Goal: Transaction & Acquisition: Purchase product/service

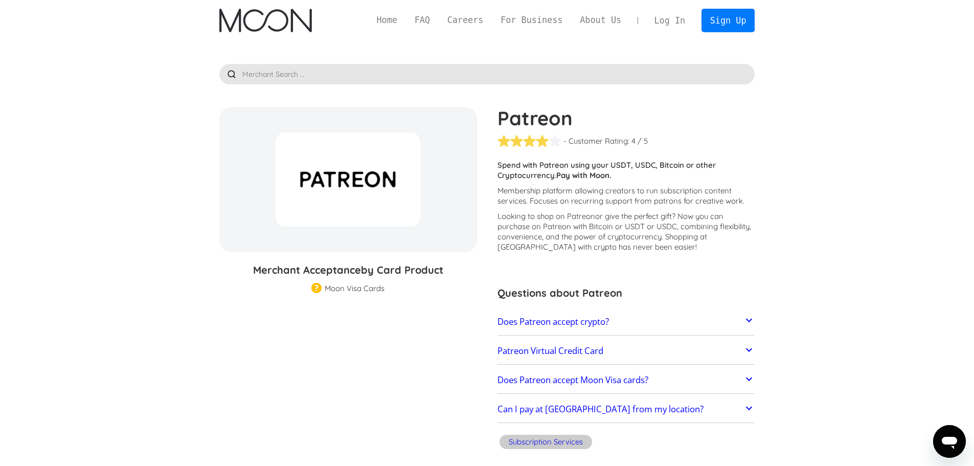
click at [750, 320] on icon at bounding box center [749, 320] width 6 height 4
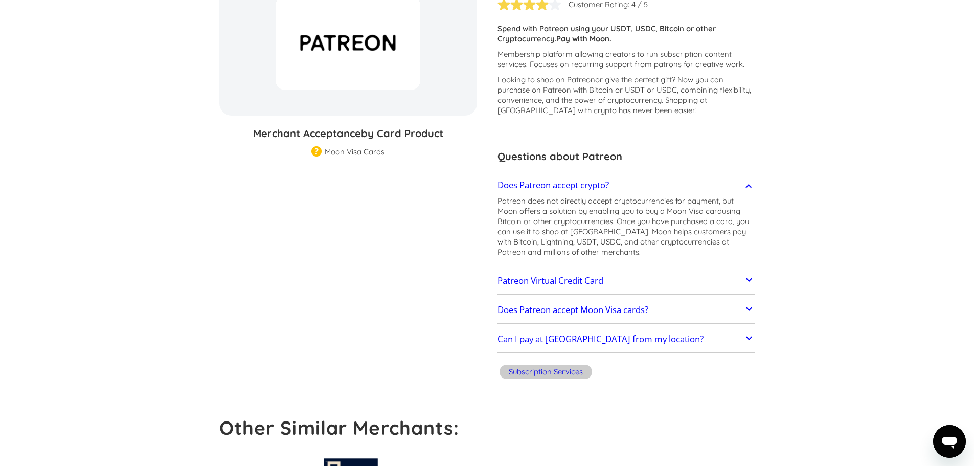
scroll to position [153, 0]
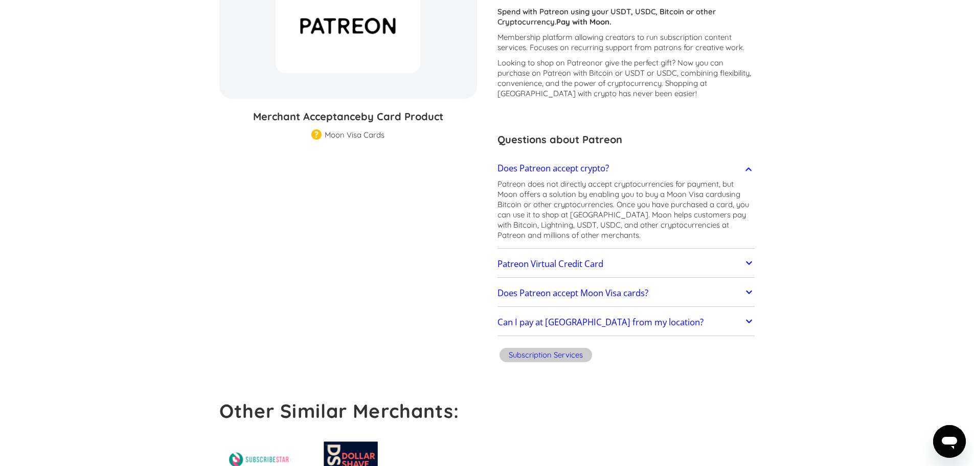
click at [748, 260] on icon at bounding box center [749, 263] width 12 height 12
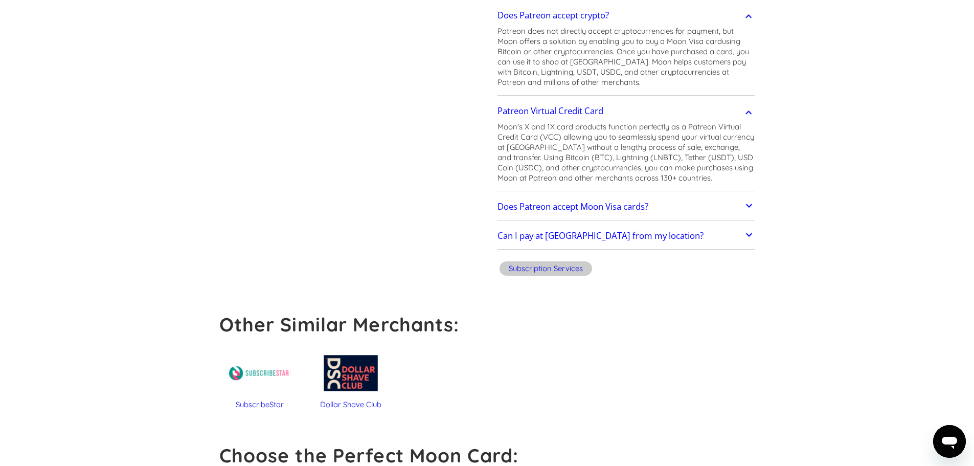
scroll to position [307, 0]
click at [744, 203] on icon at bounding box center [749, 205] width 12 height 12
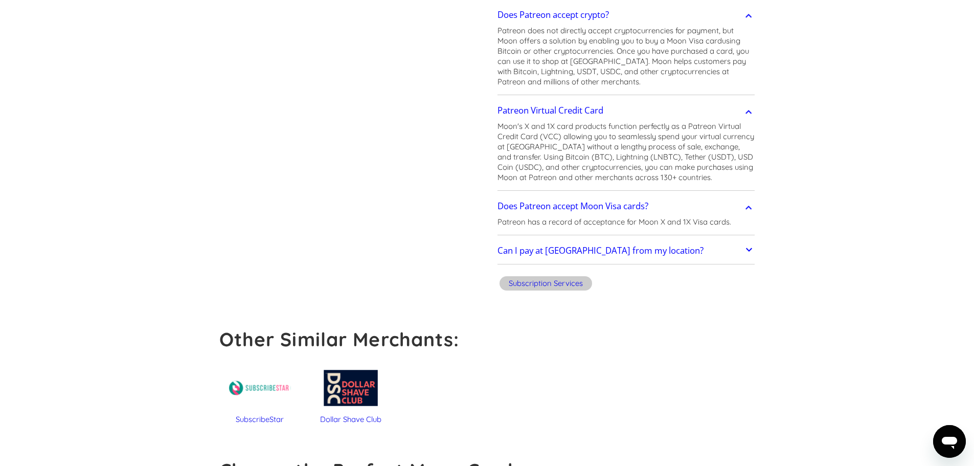
click at [747, 251] on icon at bounding box center [749, 249] width 12 height 12
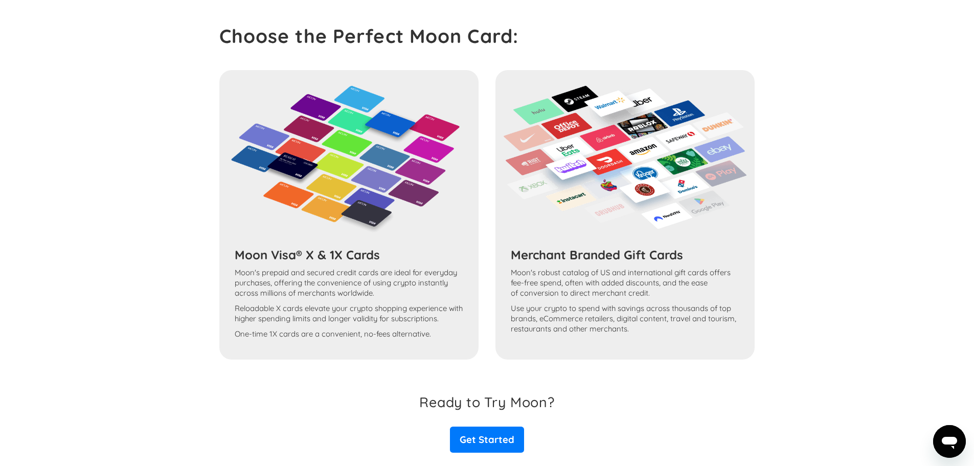
scroll to position [767, 0]
click at [344, 257] on div "Moon Visa® X & 1X Cards Moon's prepaid and secured credit cards are ideal for e…" at bounding box center [487, 214] width 536 height 289
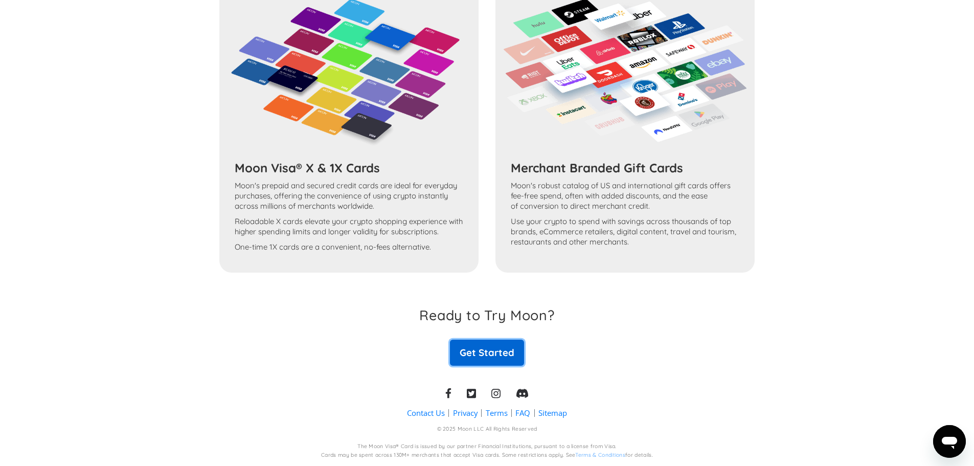
click at [487, 351] on link "Get Started" at bounding box center [487, 352] width 74 height 26
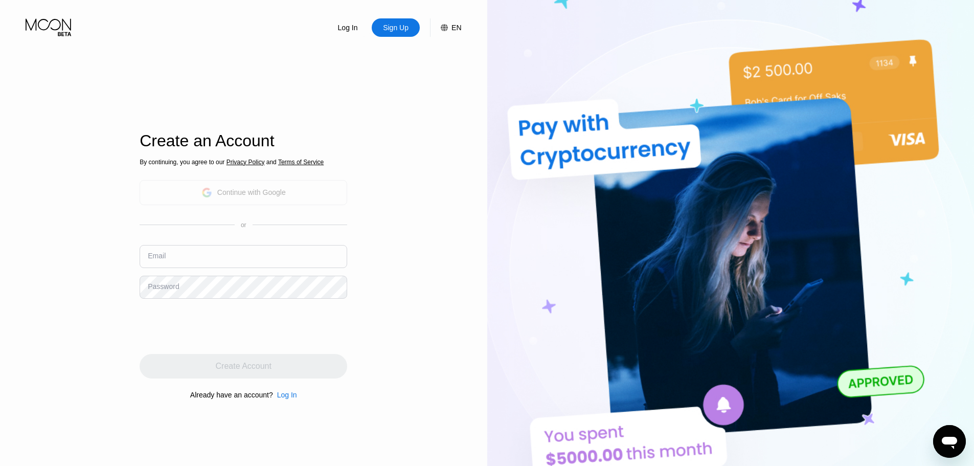
click at [301, 192] on div "Continue with Google" at bounding box center [243, 192] width 207 height 25
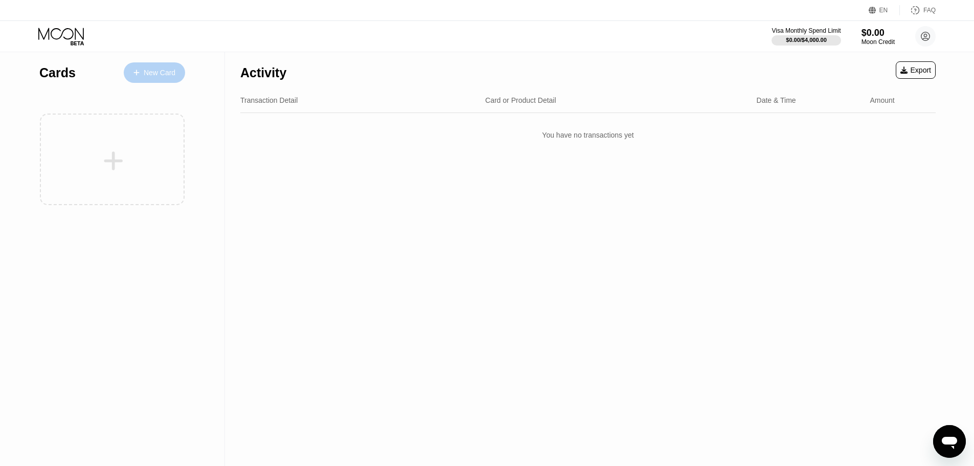
click at [158, 75] on div "New Card" at bounding box center [160, 72] width 32 height 9
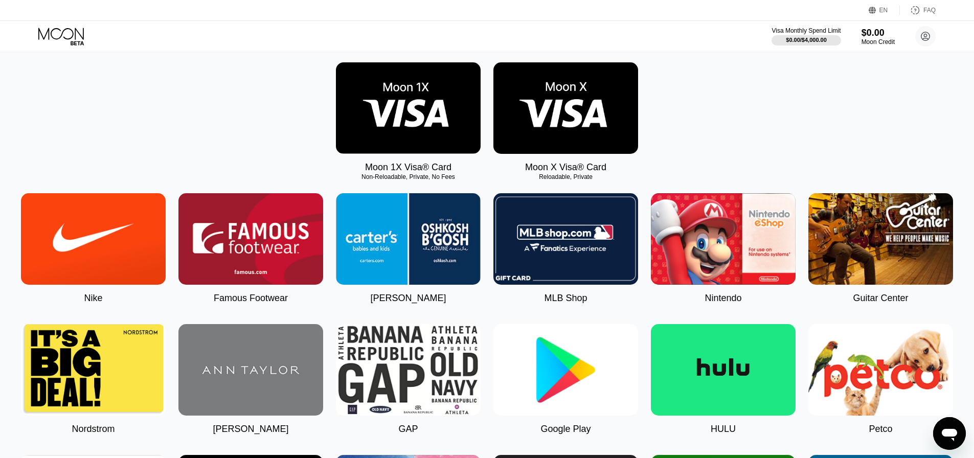
scroll to position [153, 0]
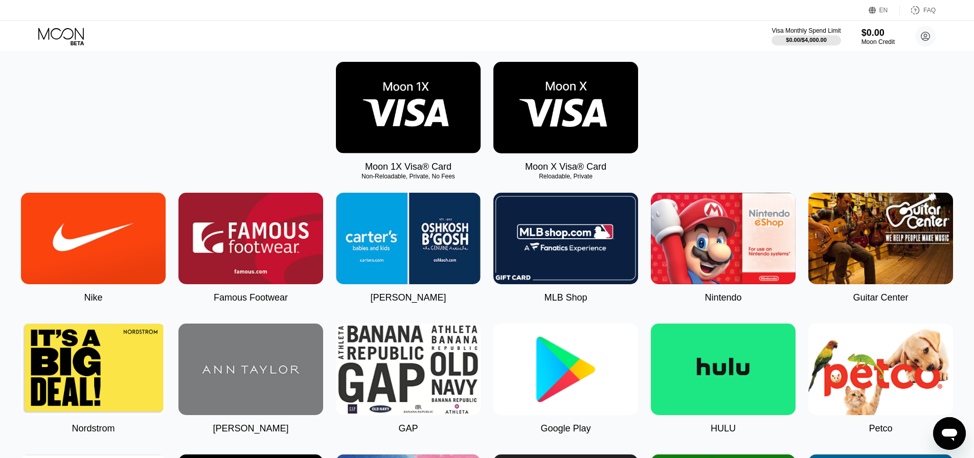
click at [421, 118] on img at bounding box center [408, 107] width 145 height 91
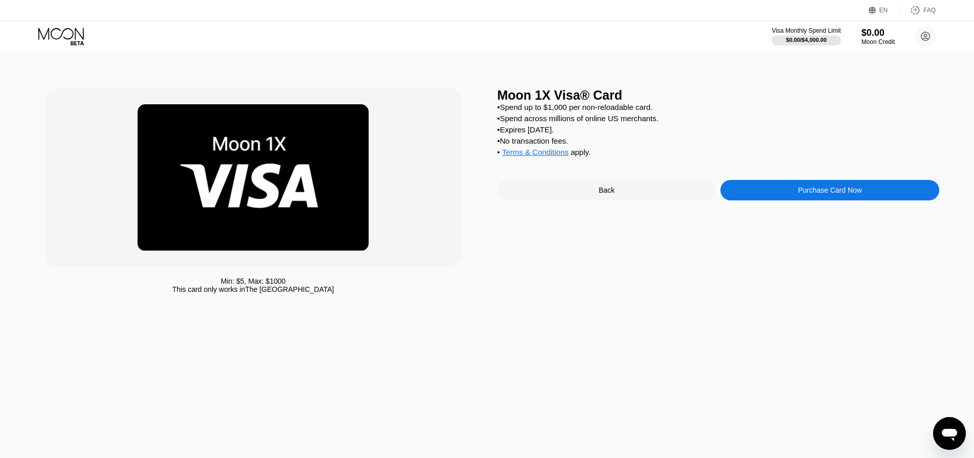
drag, startPoint x: 813, startPoint y: 0, endPoint x: 614, endPoint y: 201, distance: 282.6
click at [614, 200] on div "Back" at bounding box center [606, 190] width 219 height 20
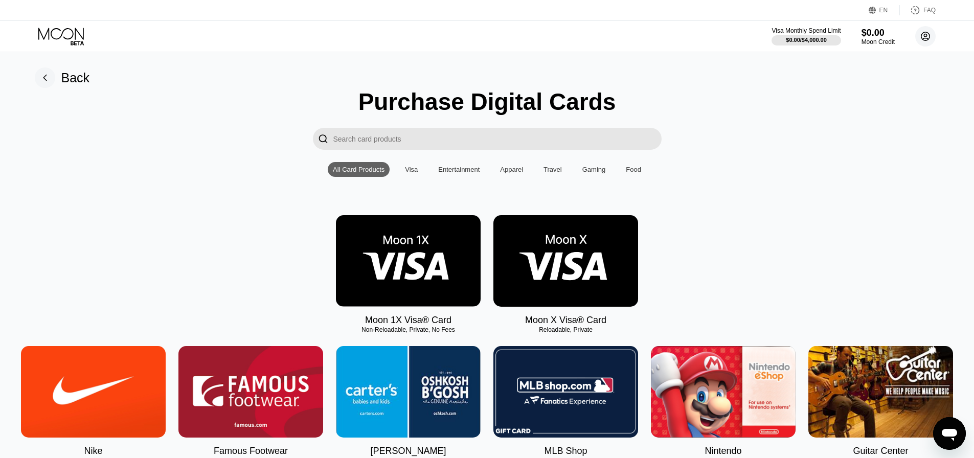
click at [923, 38] on circle at bounding box center [925, 36] width 20 height 20
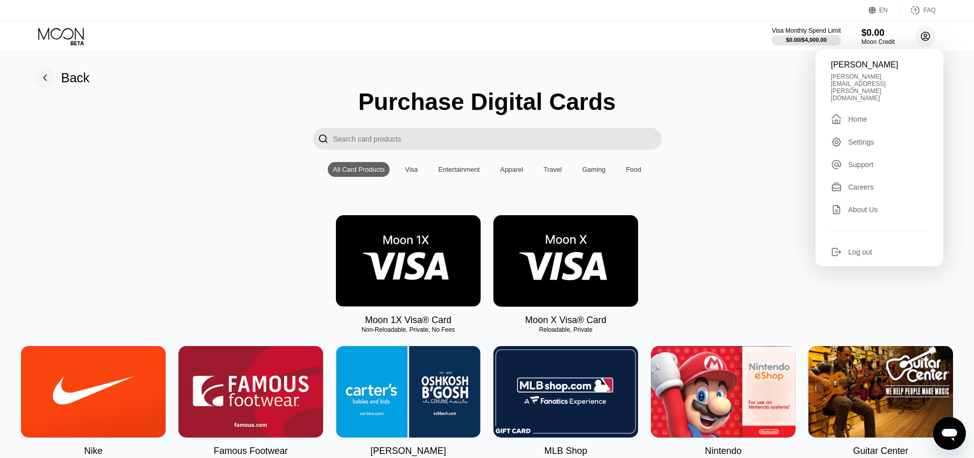
click at [923, 38] on circle at bounding box center [925, 36] width 20 height 20
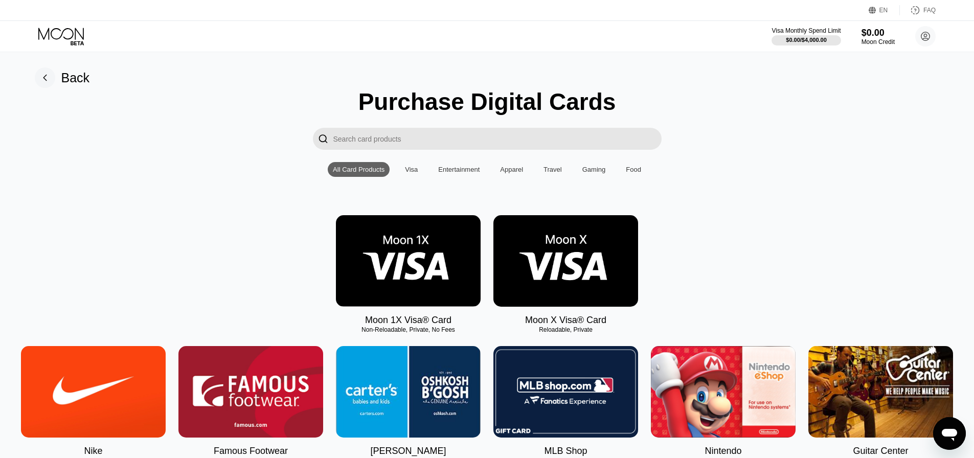
click at [535, 295] on img at bounding box center [565, 260] width 145 height 91
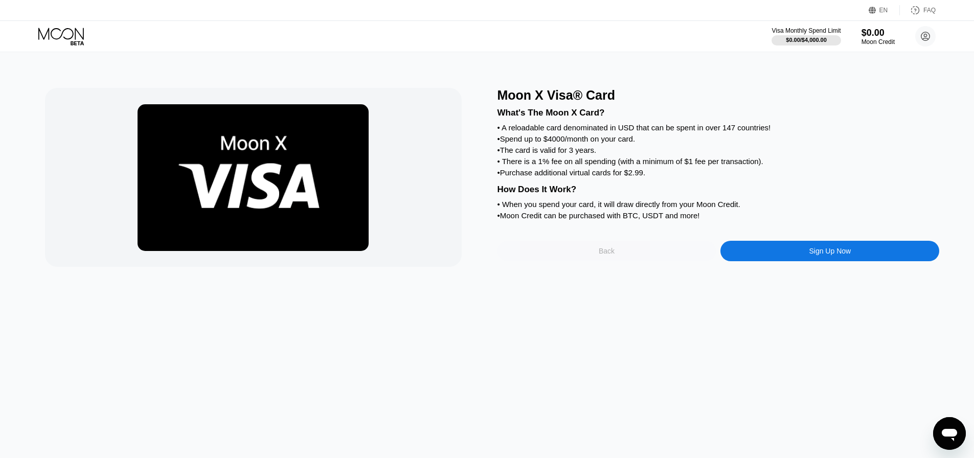
click at [610, 255] on div "Back" at bounding box center [606, 251] width 16 height 8
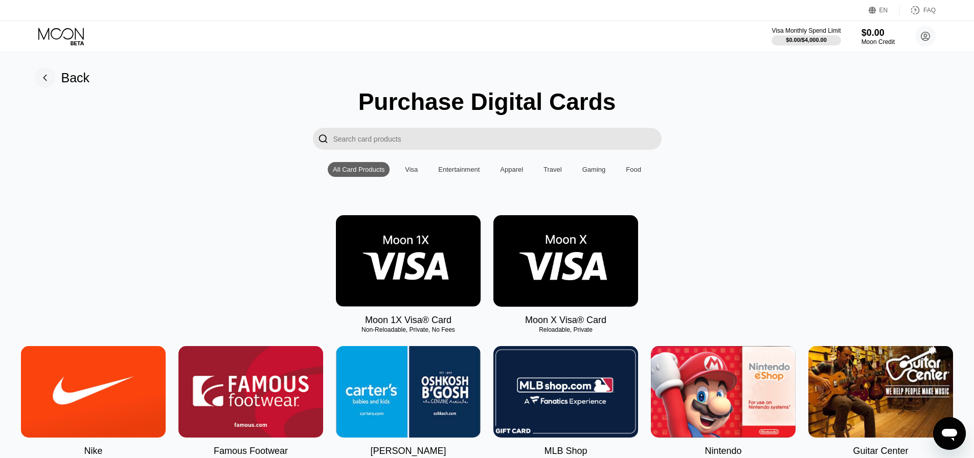
click at [435, 269] on img at bounding box center [408, 260] width 145 height 91
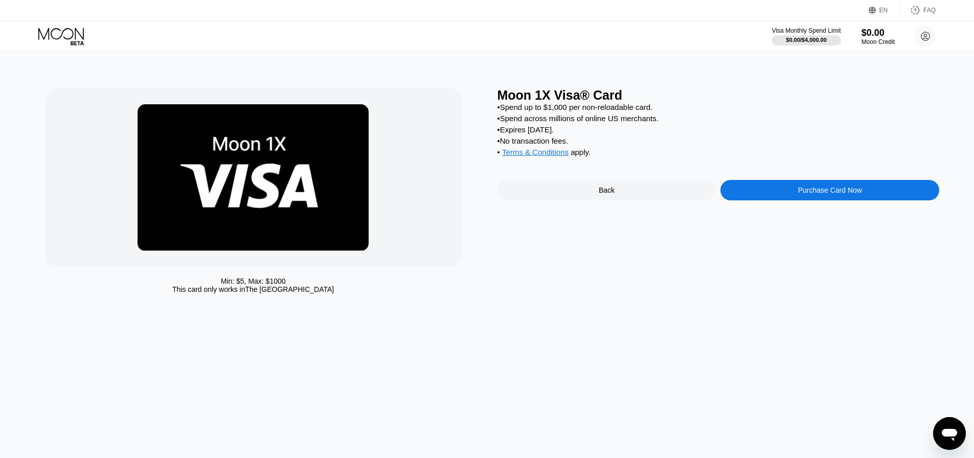
click at [554, 156] on span "Terms & Conditions" at bounding box center [535, 152] width 66 height 9
click at [795, 192] on div "Purchase Card Now" at bounding box center [829, 190] width 219 height 20
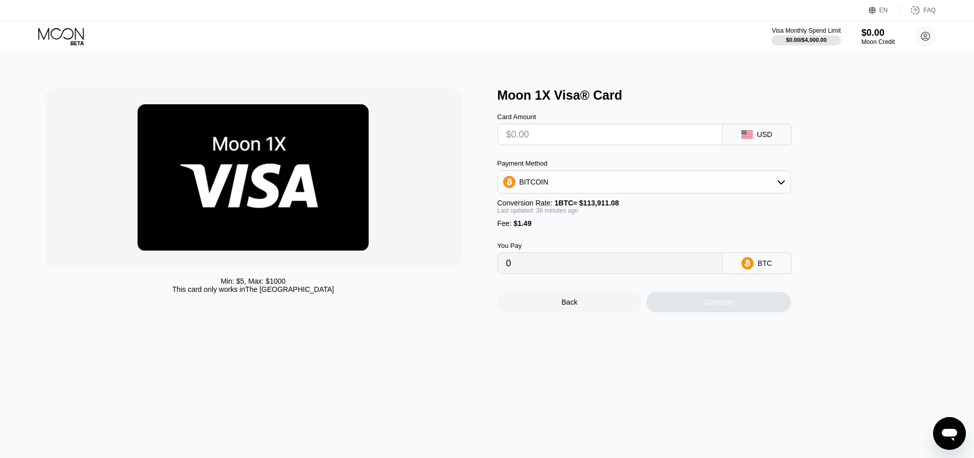
click at [554, 136] on input "text" at bounding box center [609, 134] width 207 height 20
click at [758, 137] on div "USD" at bounding box center [764, 134] width 15 height 8
click at [764, 138] on div "USD" at bounding box center [764, 134] width 15 height 8
click at [756, 139] on div "USD" at bounding box center [756, 134] width 69 height 21
click at [752, 139] on rect at bounding box center [746, 134] width 11 height 8
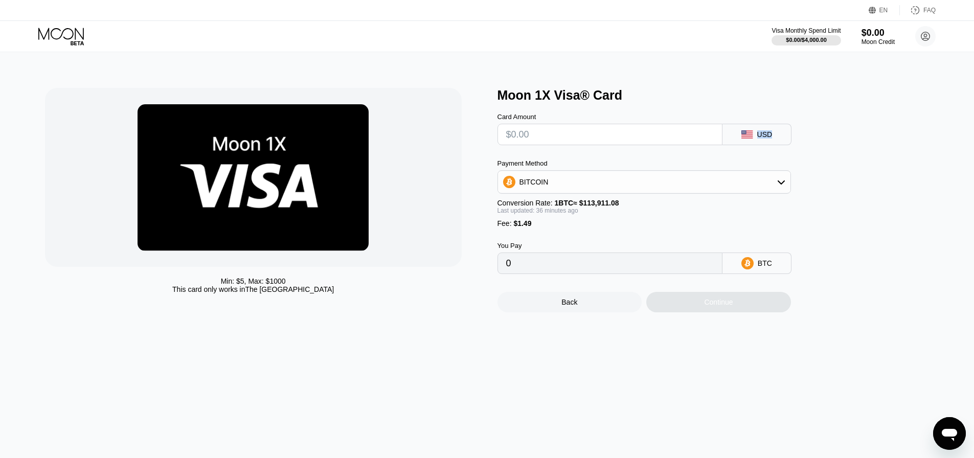
click at [723, 138] on div "USD" at bounding box center [756, 134] width 69 height 21
click at [749, 137] on rect at bounding box center [746, 134] width 11 height 8
click at [668, 138] on input "text" at bounding box center [609, 134] width 207 height 20
click at [547, 141] on input "text" at bounding box center [609, 134] width 207 height 20
click at [537, 139] on input "text" at bounding box center [609, 134] width 207 height 20
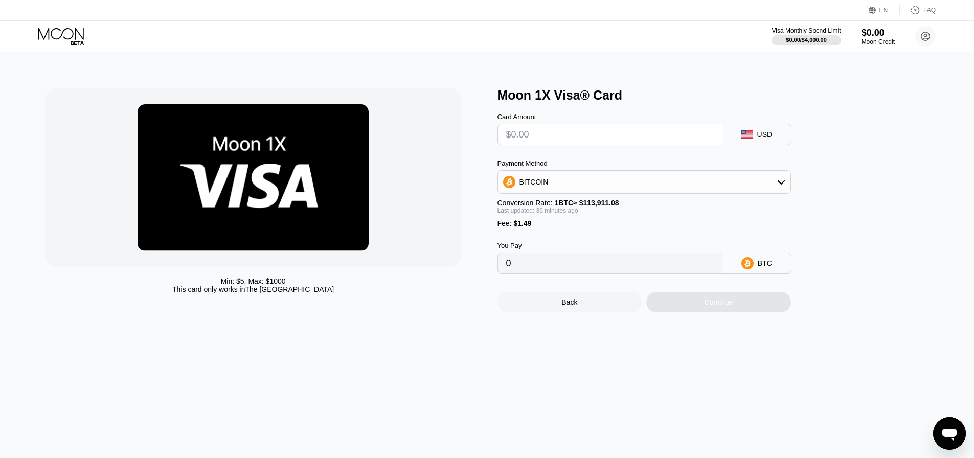
type input "$5"
click at [537, 139] on input "$5" at bounding box center [609, 134] width 207 height 20
type input "0.00005671"
type input "$55"
type input "0.00049354"
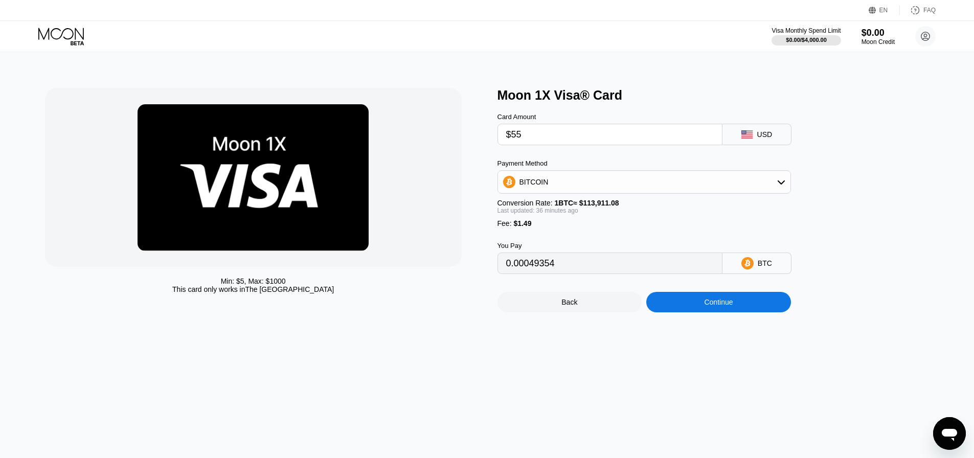
type input "$5"
type input "0.00005671"
type input "0"
click at [837, 156] on div "Moon 1X Visa® Card Card Amount USD Payment Method BITCOIN Conversion Rate: 1 BT…" at bounding box center [718, 200] width 442 height 224
click at [765, 139] on div "USD" at bounding box center [764, 134] width 15 height 8
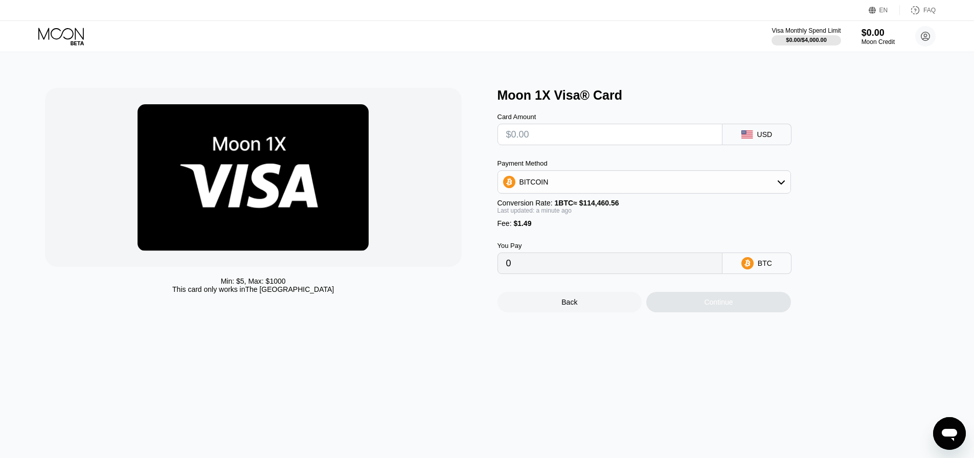
click at [610, 145] on input "text" at bounding box center [609, 134] width 207 height 20
type input "$64"
type input "0.00057217"
type input "$6"
type input "0.00006544"
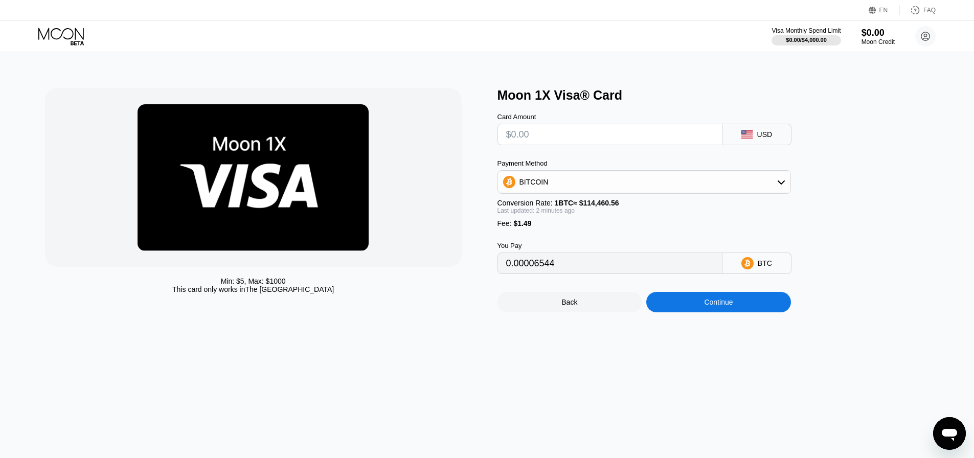
type input "0"
type input "$50"
type input "0.00044985"
type input "$5"
type input "0.00005671"
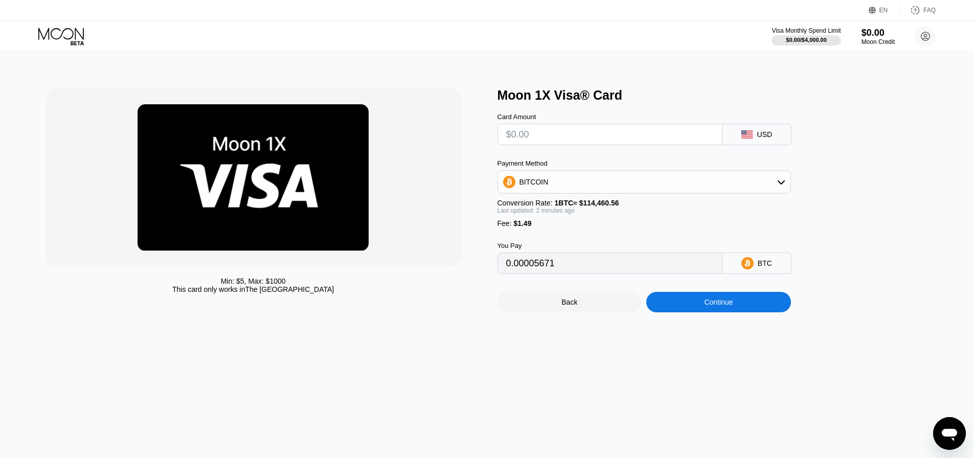
type input "0"
type input "$30"
type input "0.00027512"
type input "$3"
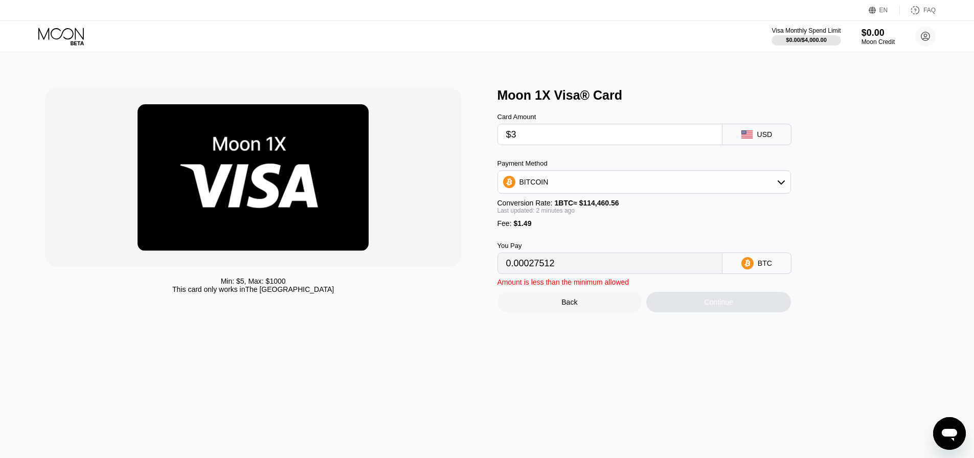
type input "0.00003923"
type input "$39"
type input "0.00035375"
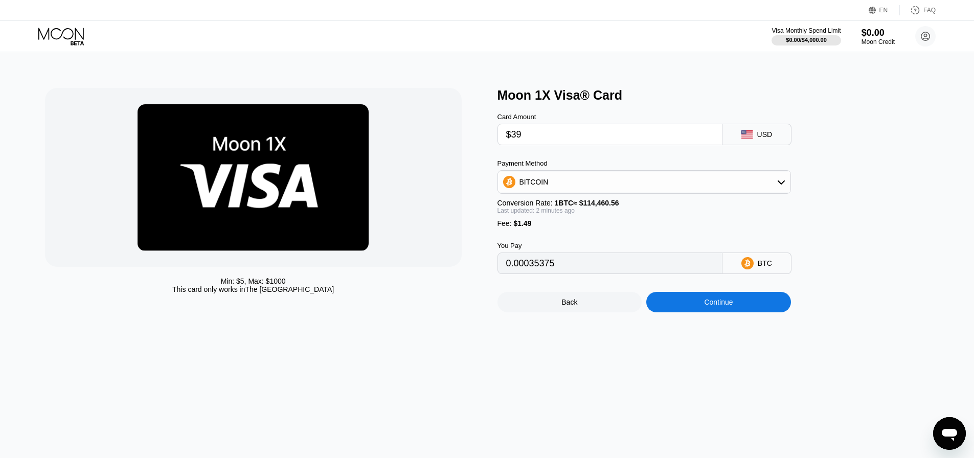
type input "$3"
type input "0.00003923"
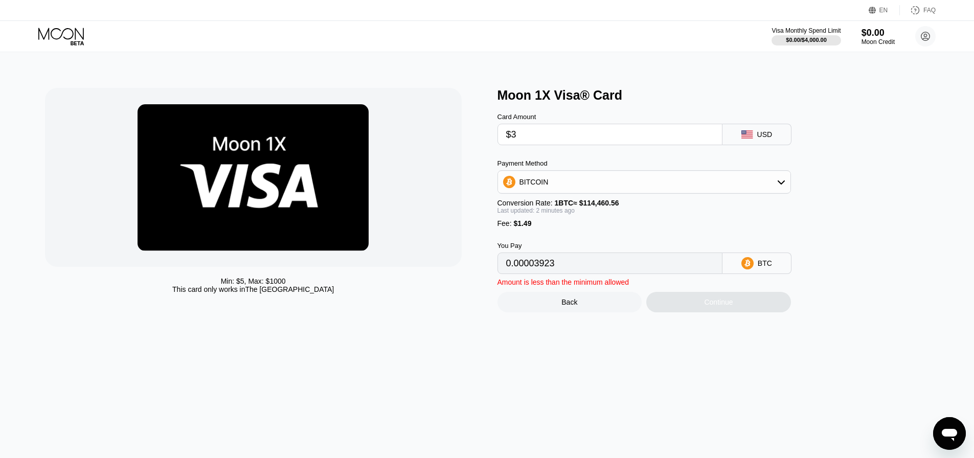
type input "$35"
type input "0.00031880"
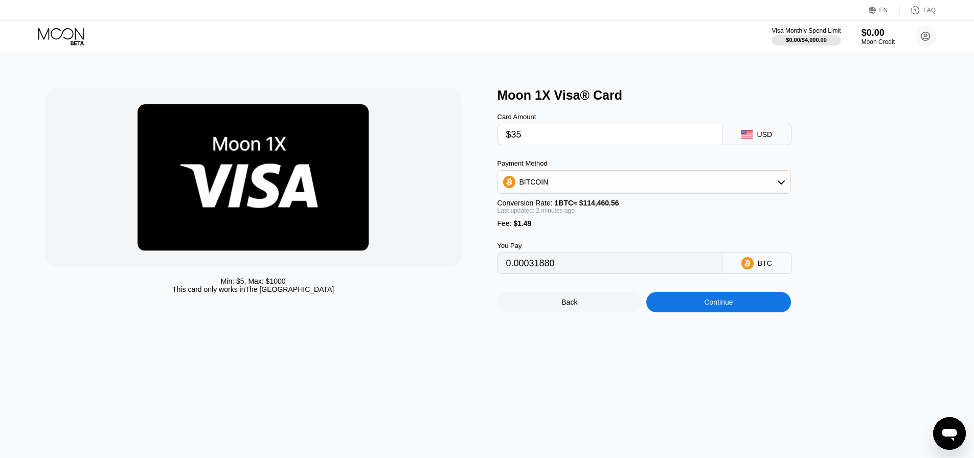
type input "$3"
type input "0.00003923"
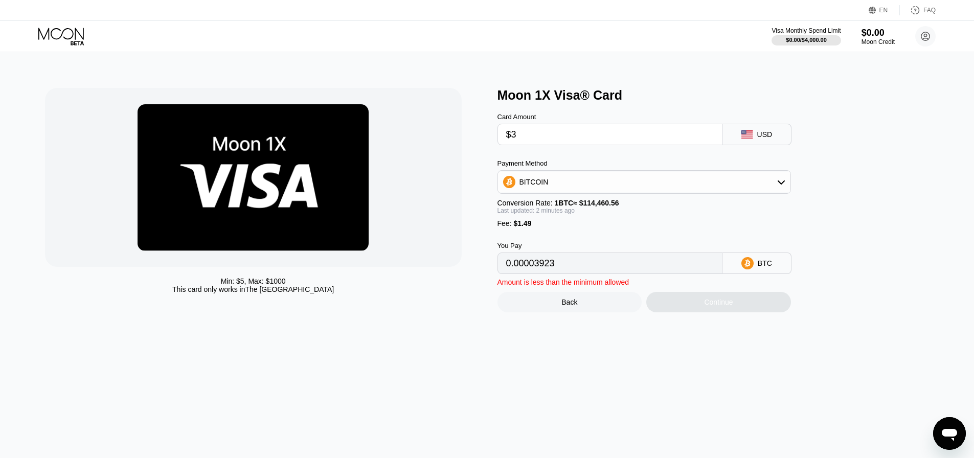
type input "$36"
type input "0.00032754"
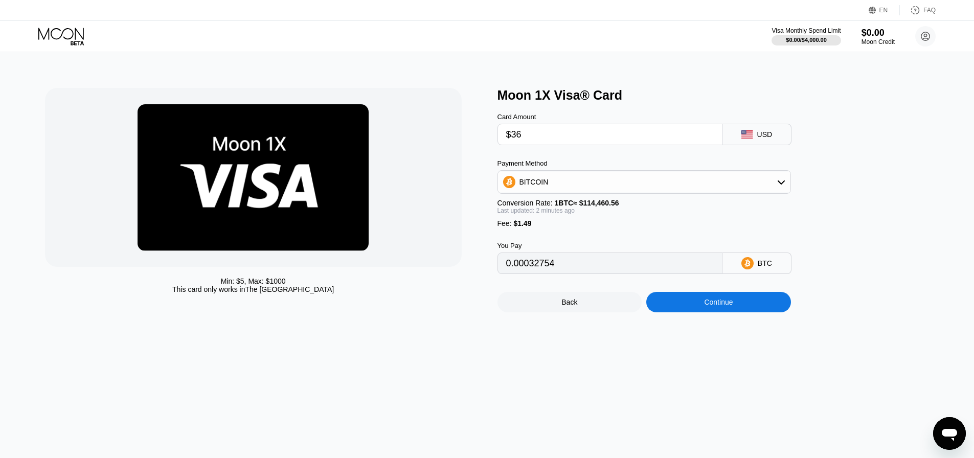
type input "$3"
type input "0.00003923"
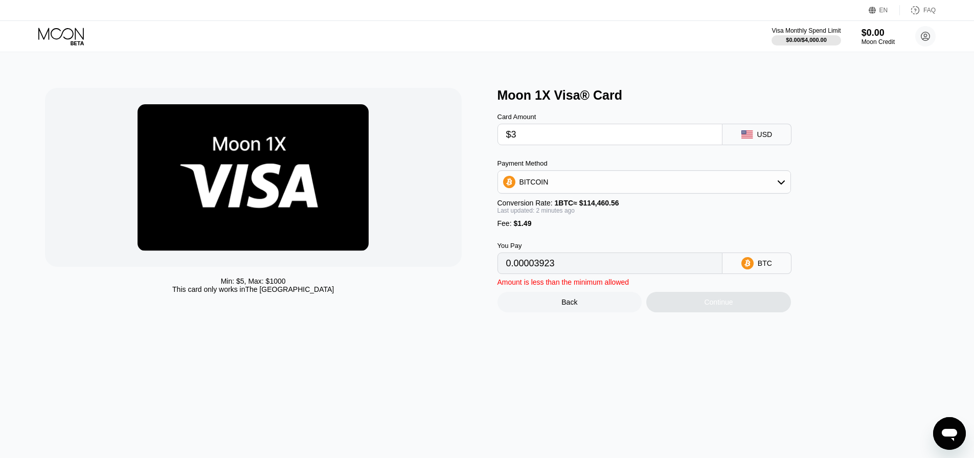
type input "$37"
type input "0.00033628"
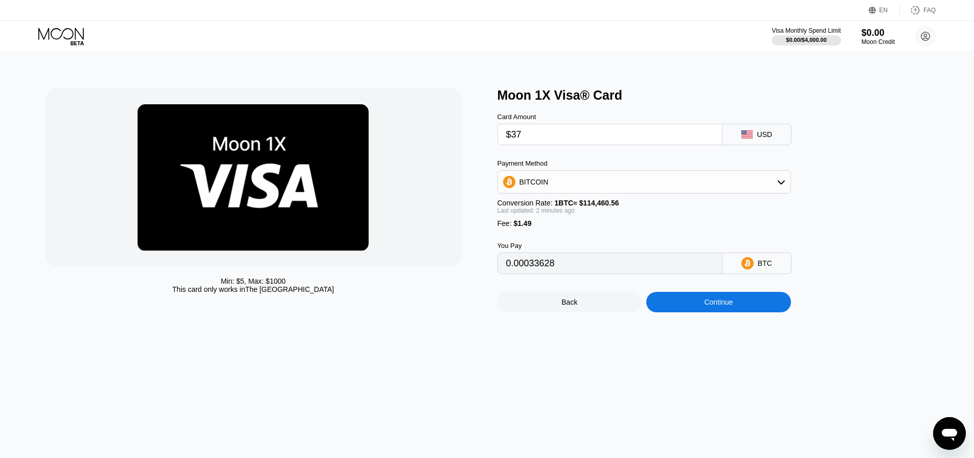
type input "$3"
type input "0.00003923"
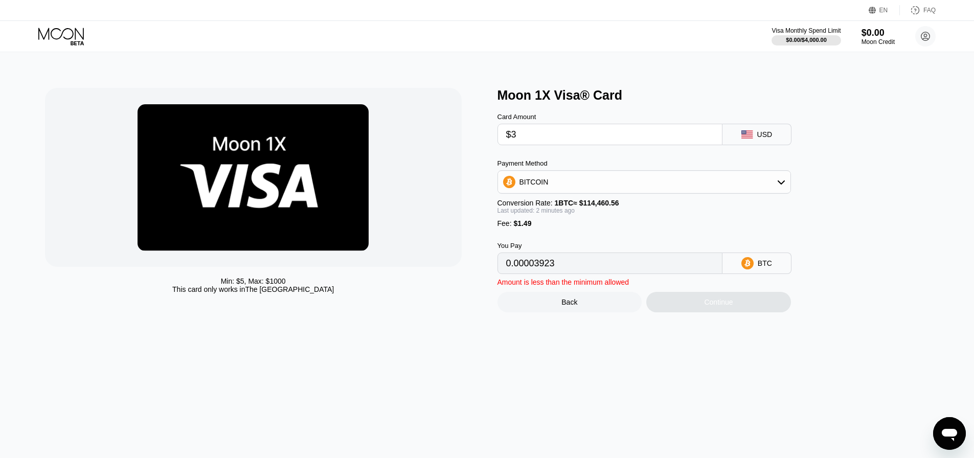
type input "$36"
type input "0.00032754"
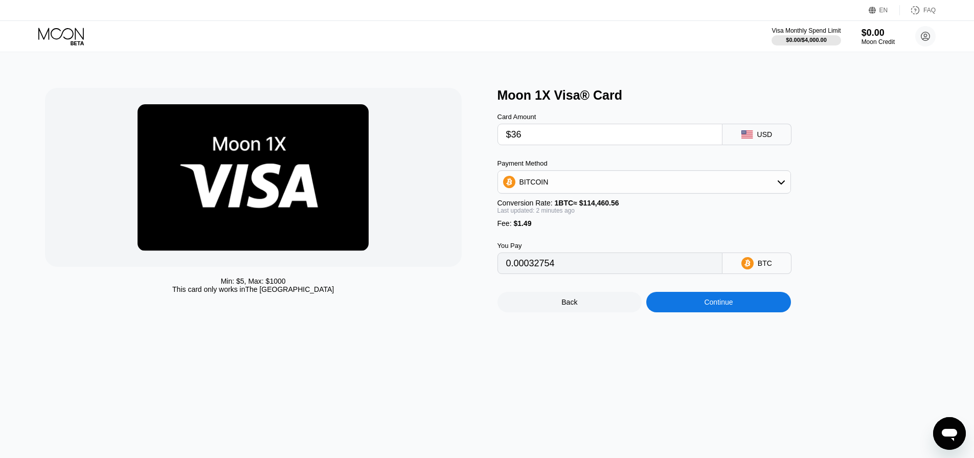
type input "$3"
type input "0.00003923"
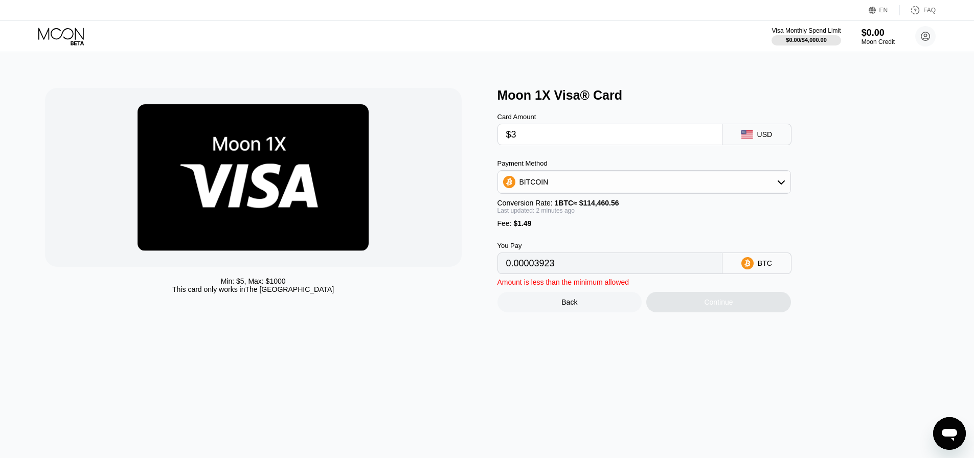
type input "$37"
type input "0.00033628"
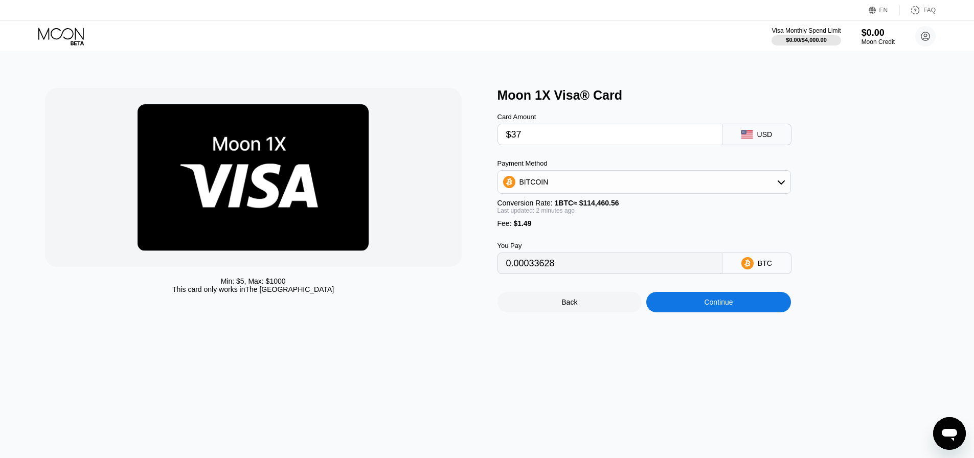
type input "$3"
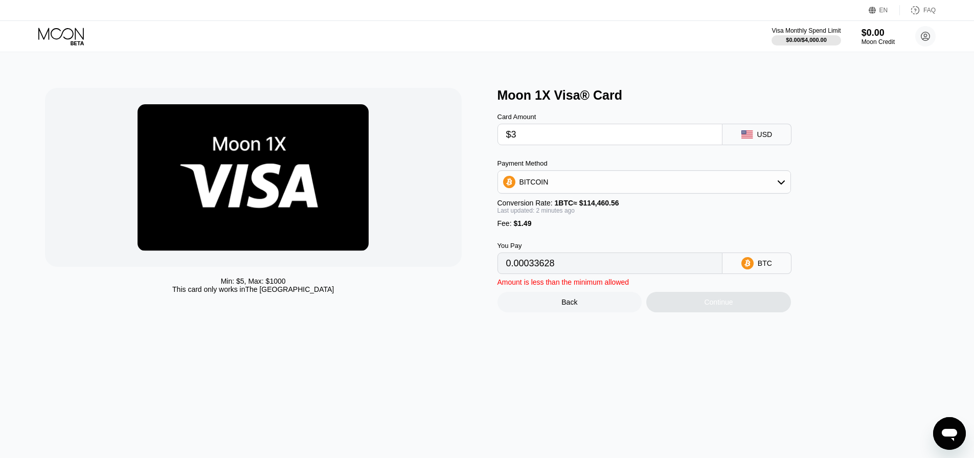
type input "0.00003923"
type input "$36"
type input "0.00032754"
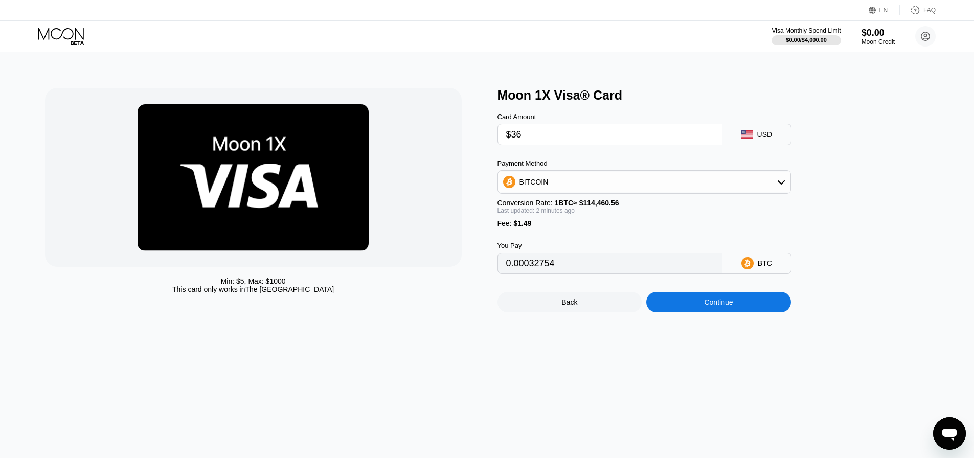
type input "$36"
click at [779, 185] on icon at bounding box center [781, 182] width 8 height 8
click at [779, 183] on icon at bounding box center [780, 181] width 7 height 4
click at [814, 185] on div "Card Amount $36 USD Payment Method BITCOIN Conversion Rate: 1 BTC ≈ $114,460.56…" at bounding box center [660, 188] width 327 height 171
click at [552, 139] on input "$36" at bounding box center [609, 134] width 207 height 20
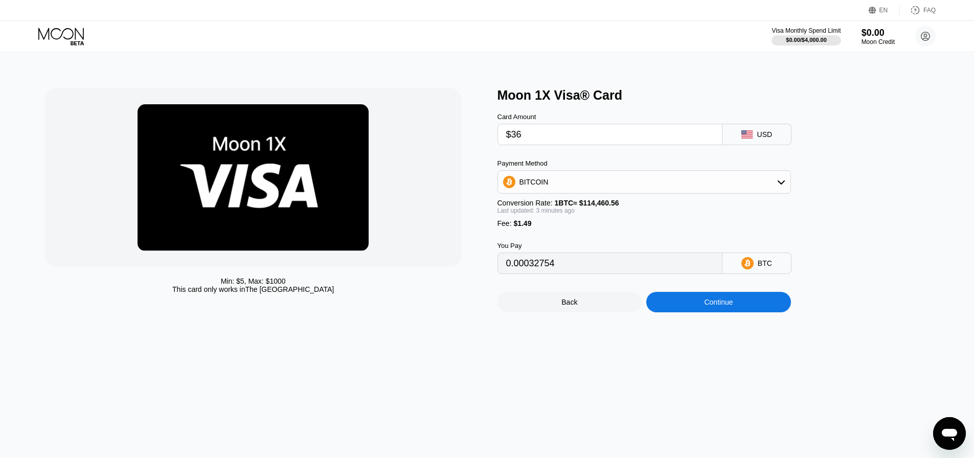
click at [767, 136] on div "USD" at bounding box center [764, 134] width 15 height 8
type input "0.00032795"
click at [721, 306] on div "Continue" at bounding box center [718, 302] width 29 height 8
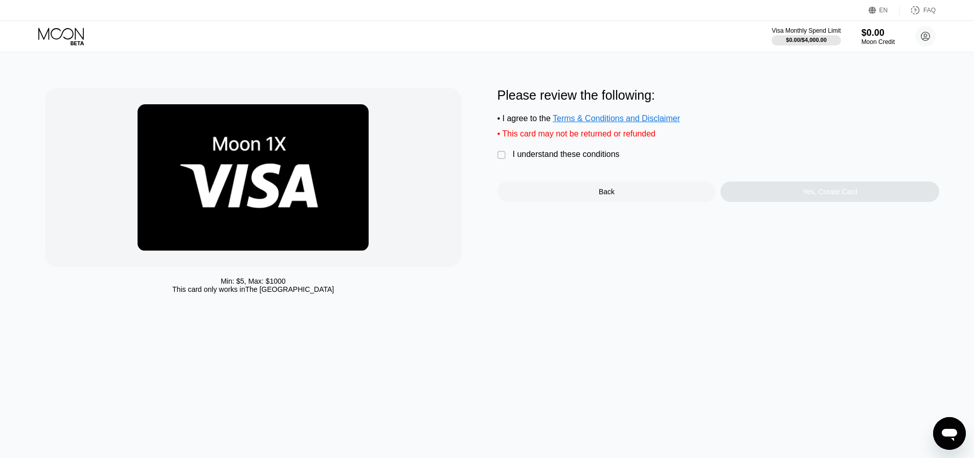
click at [500, 159] on div "" at bounding box center [502, 155] width 10 height 10
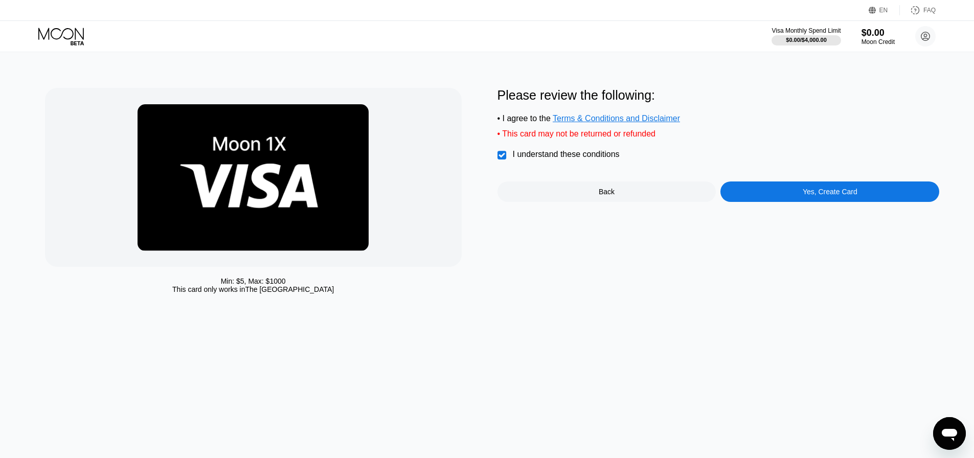
click at [752, 200] on div "Yes, Create Card" at bounding box center [829, 191] width 219 height 20
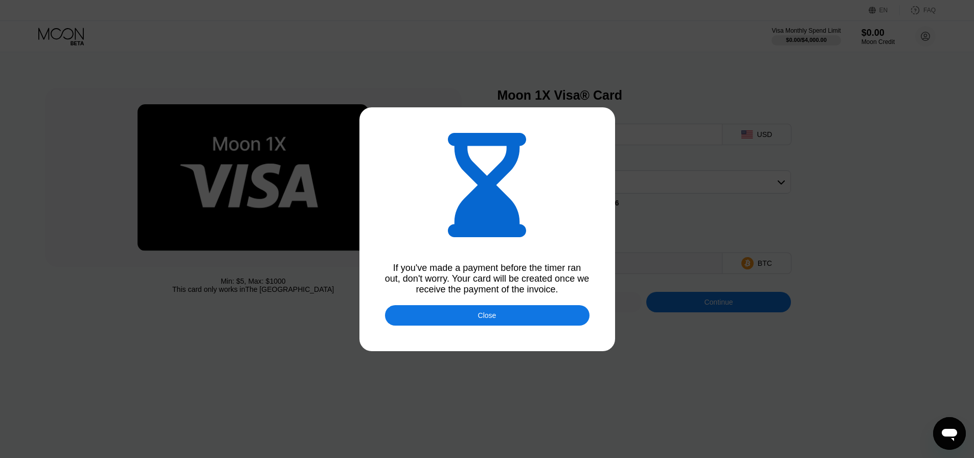
click at [513, 320] on div "Close" at bounding box center [487, 315] width 204 height 20
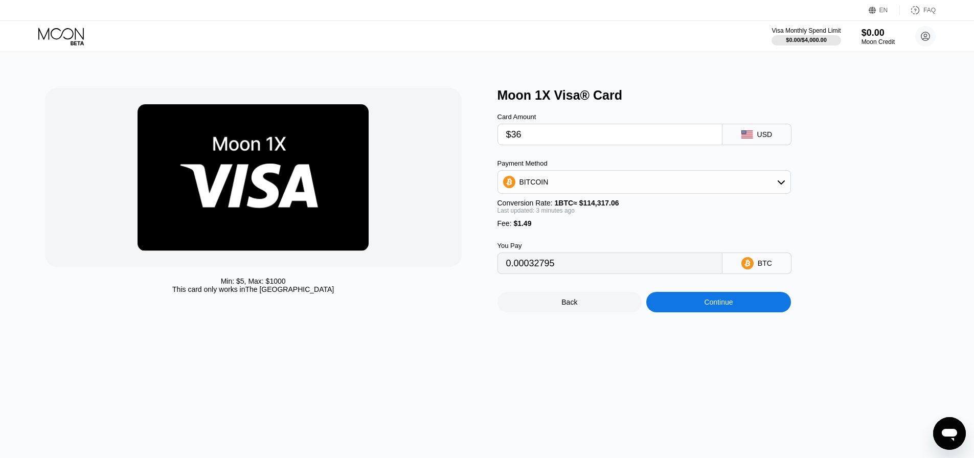
type input "0.00032830"
click at [536, 140] on input "$36" at bounding box center [609, 134] width 207 height 20
click at [550, 142] on input "$36" at bounding box center [609, 134] width 207 height 20
type input "$3"
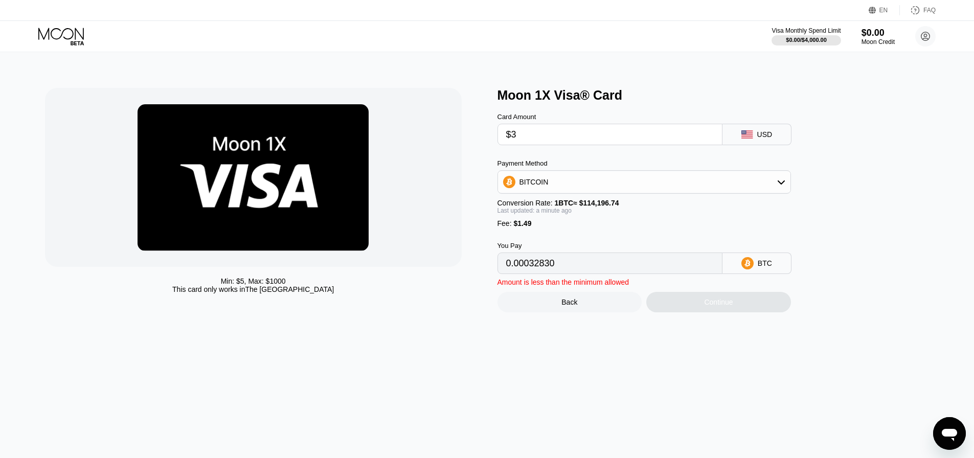
type input "0.00003932"
type input "$37"
type input "0.00033705"
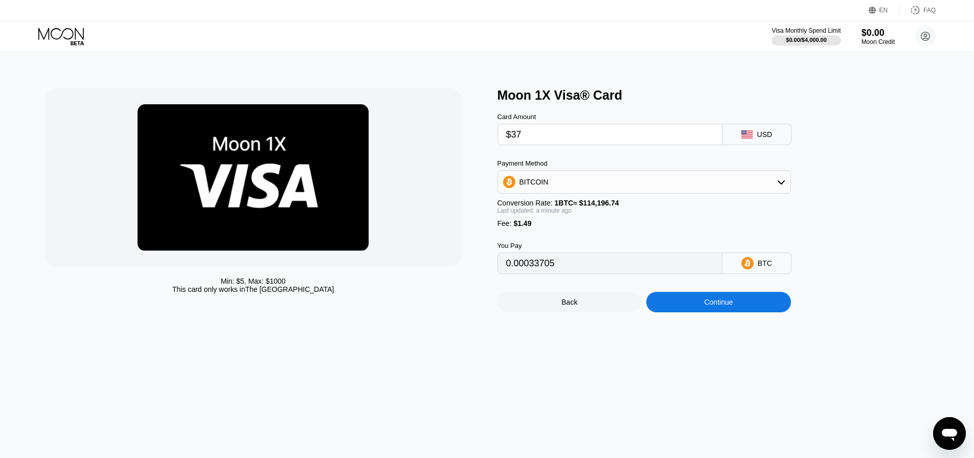
type input "$3"
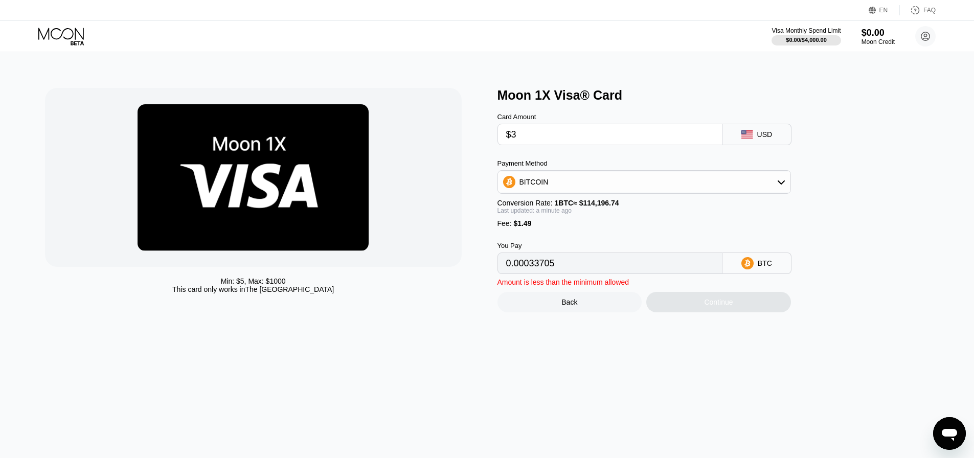
type input "0.00003932"
type input "$36"
type input "0.00032830"
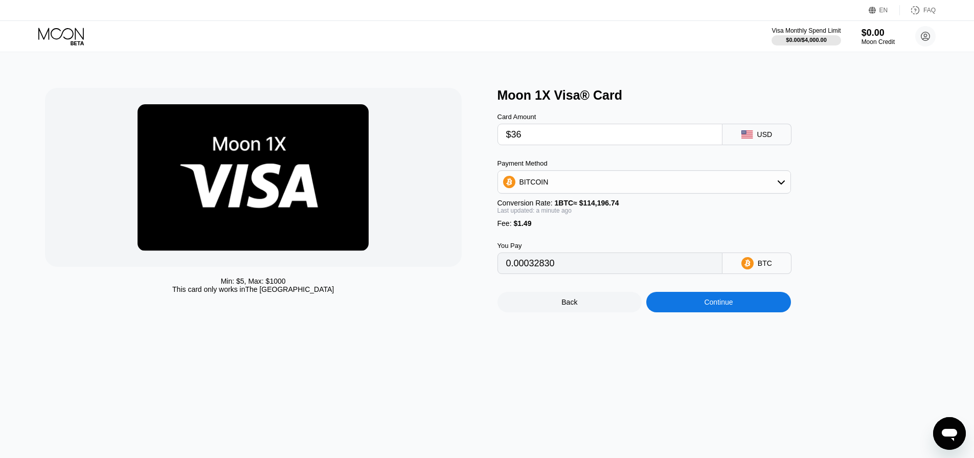
click at [705, 306] on div "Continue" at bounding box center [718, 302] width 29 height 8
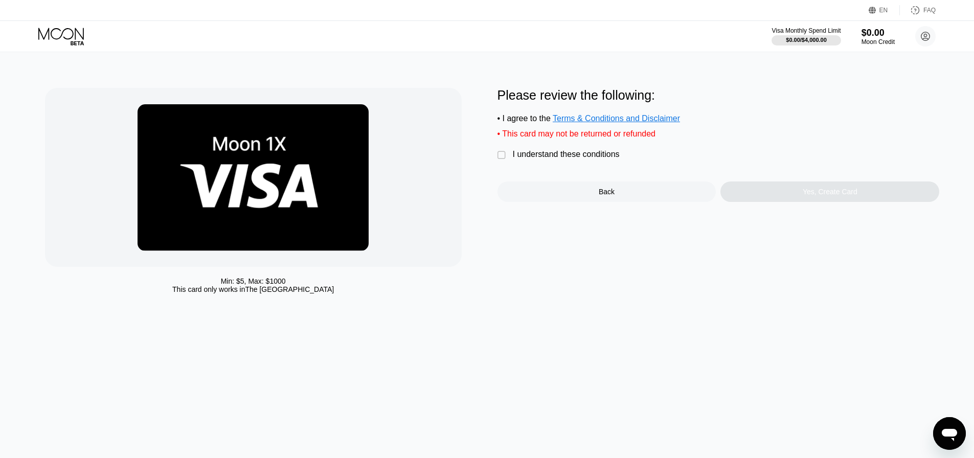
click at [535, 159] on div "I understand these conditions" at bounding box center [566, 154] width 107 height 9
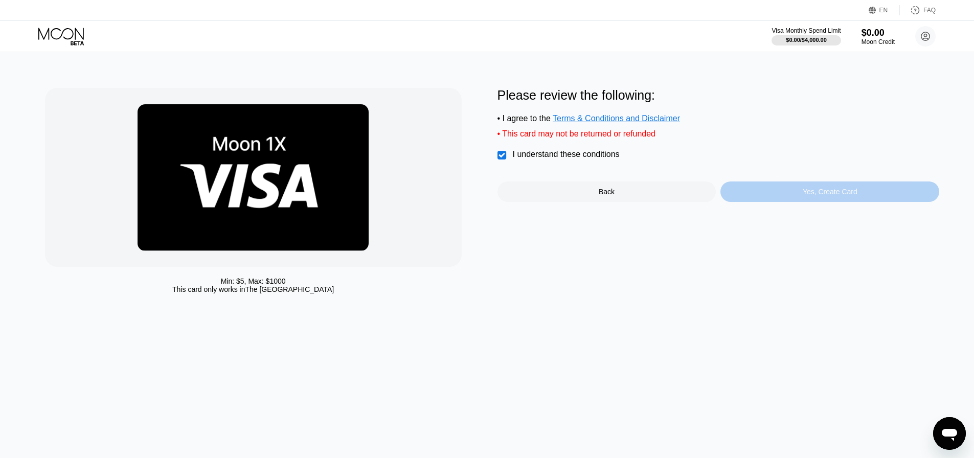
click at [770, 202] on div "Yes, Create Card" at bounding box center [829, 191] width 219 height 20
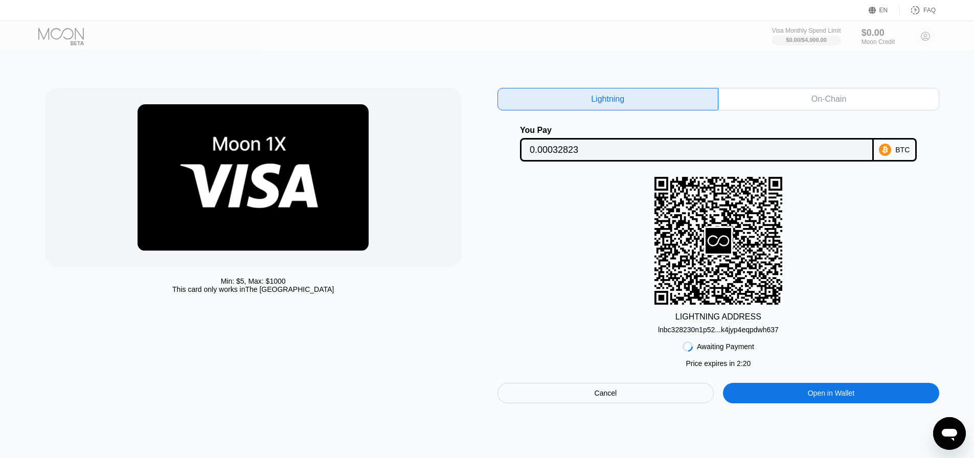
click at [639, 398] on div "Cancel" at bounding box center [605, 393] width 217 height 20
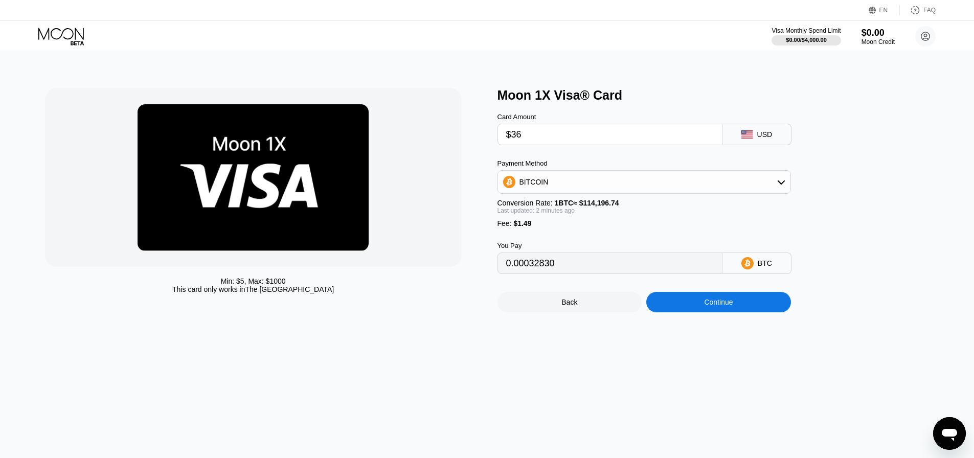
click at [534, 139] on input "$36" at bounding box center [609, 134] width 207 height 20
type input "$3"
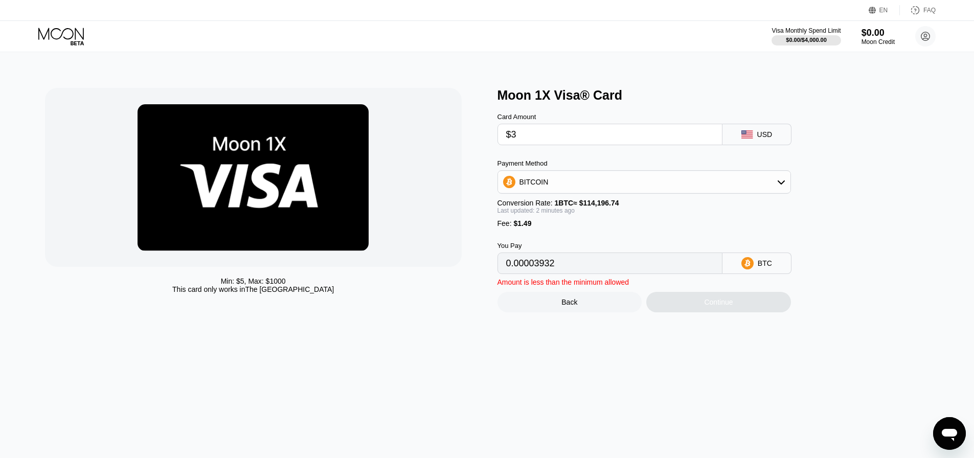
type input "0.00003932"
type input "$35"
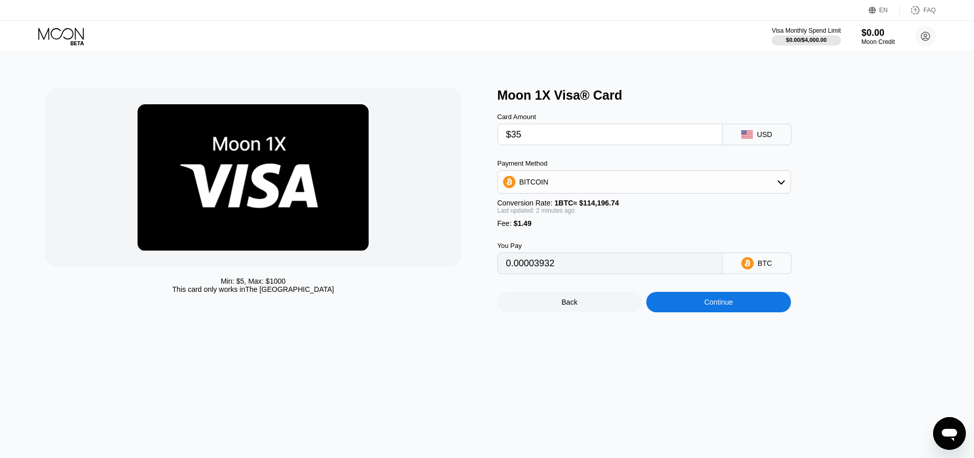
type input "0.00031954"
type input "$35"
click at [721, 306] on div "Continue" at bounding box center [718, 302] width 29 height 8
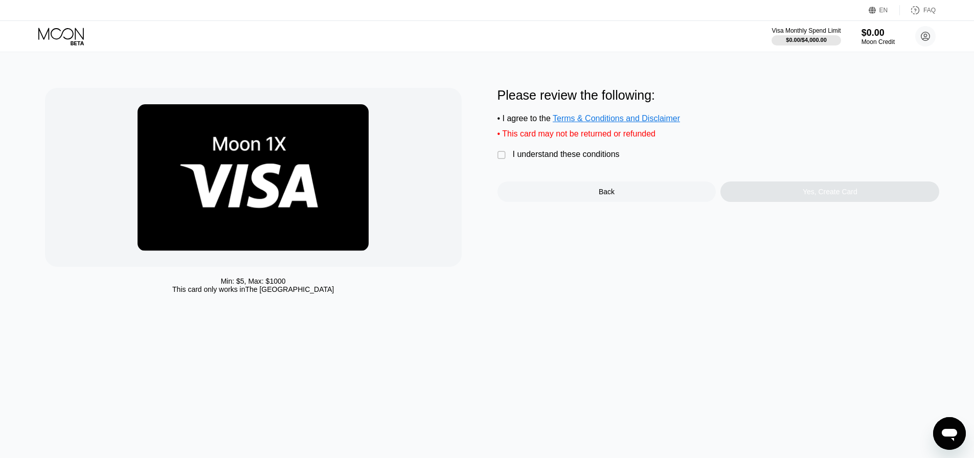
click at [498, 159] on div "" at bounding box center [502, 155] width 10 height 10
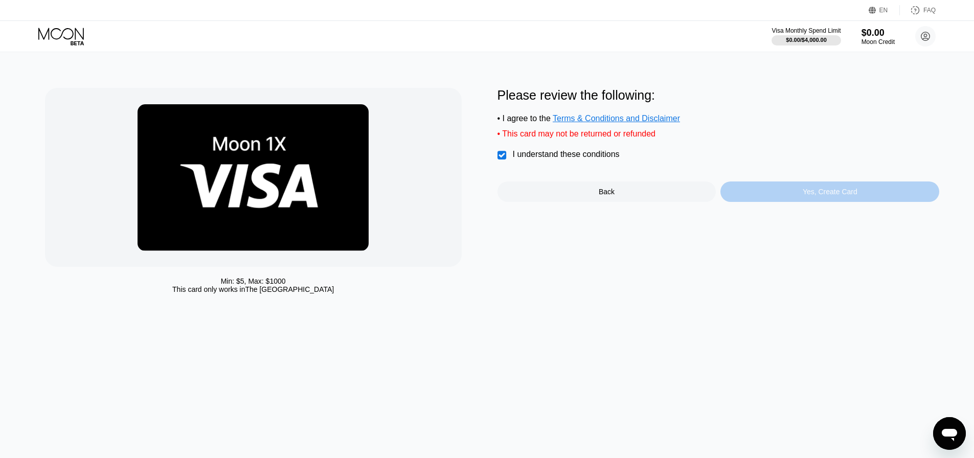
click at [807, 202] on div "Yes, Create Card" at bounding box center [829, 191] width 219 height 20
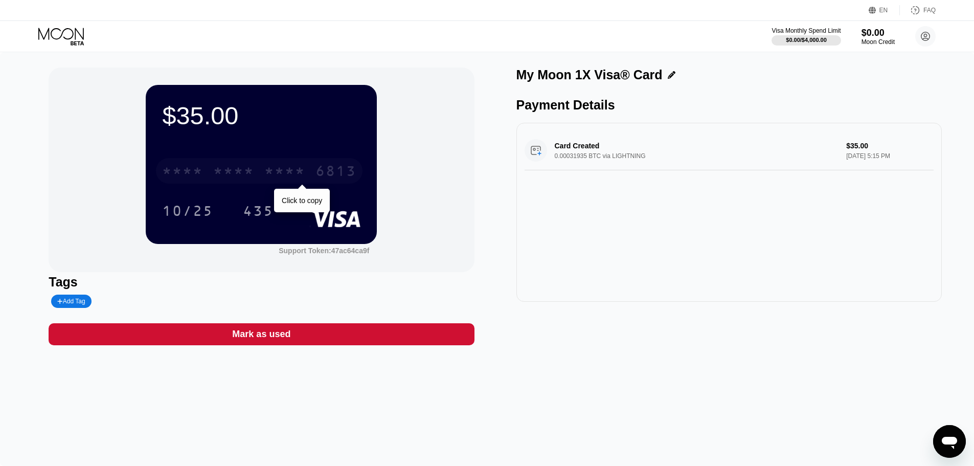
click at [264, 169] on div "* * * * * * * * * * * * 6813" at bounding box center [259, 171] width 206 height 26
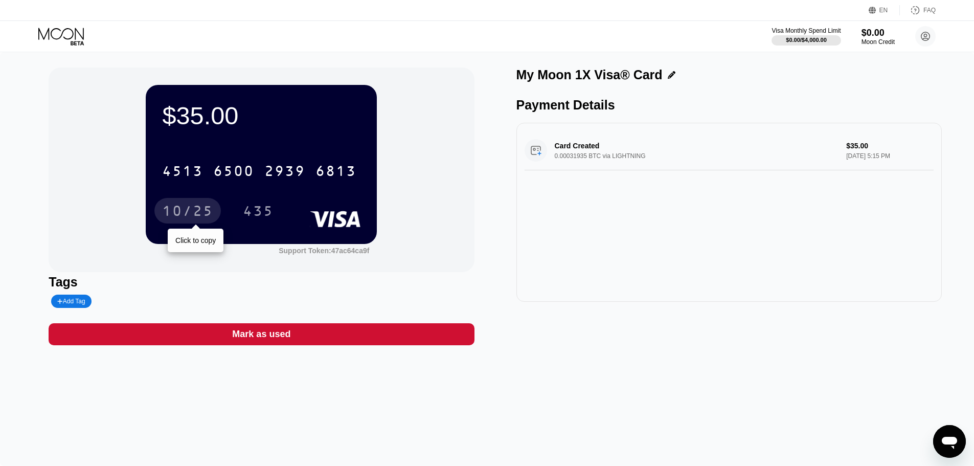
click at [190, 214] on div "10/25" at bounding box center [187, 212] width 51 height 16
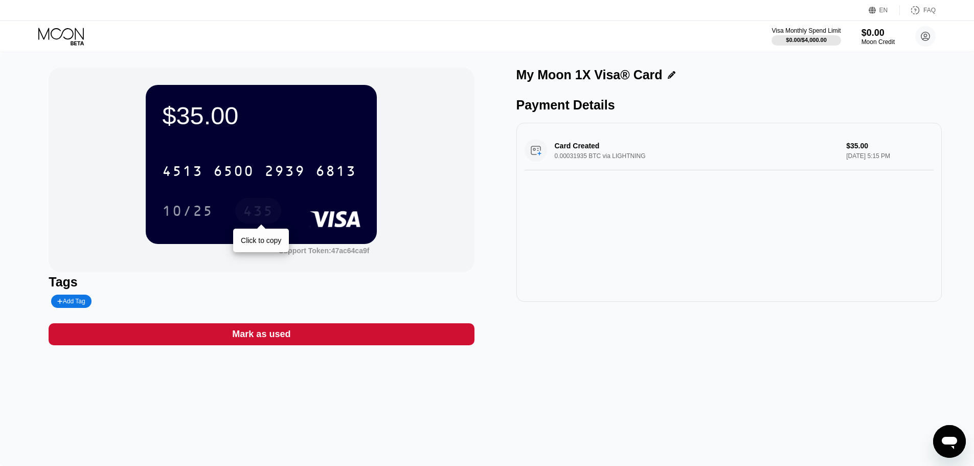
click at [255, 213] on div "435" at bounding box center [258, 212] width 31 height 16
click at [667, 76] on icon at bounding box center [671, 75] width 8 height 8
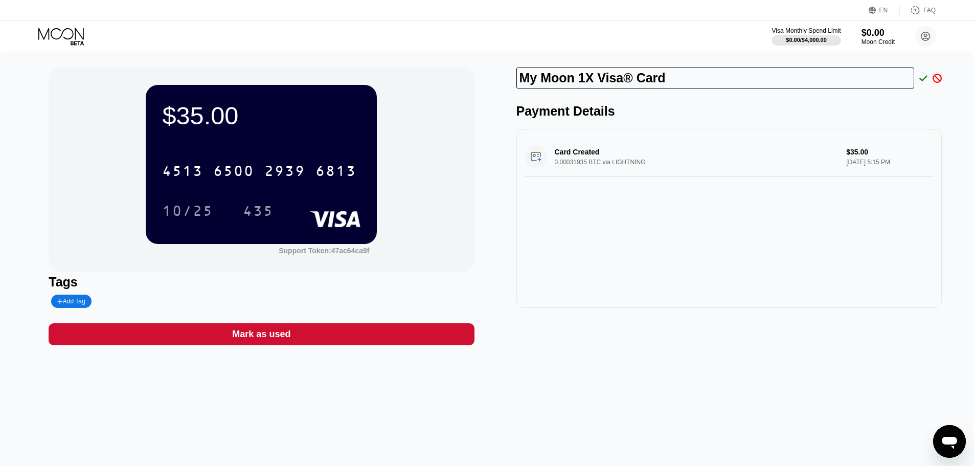
drag, startPoint x: 664, startPoint y: 79, endPoint x: 513, endPoint y: 84, distance: 151.4
click at [513, 84] on div "$35.00 4513 6500 2939 6813 10/25 435 Support Token: 47ac64ca9f Tags Add Tag Mar…" at bounding box center [487, 206] width 877 height 278
type input "S [PERSON_NAME]"
click at [924, 79] on icon at bounding box center [923, 78] width 8 height 6
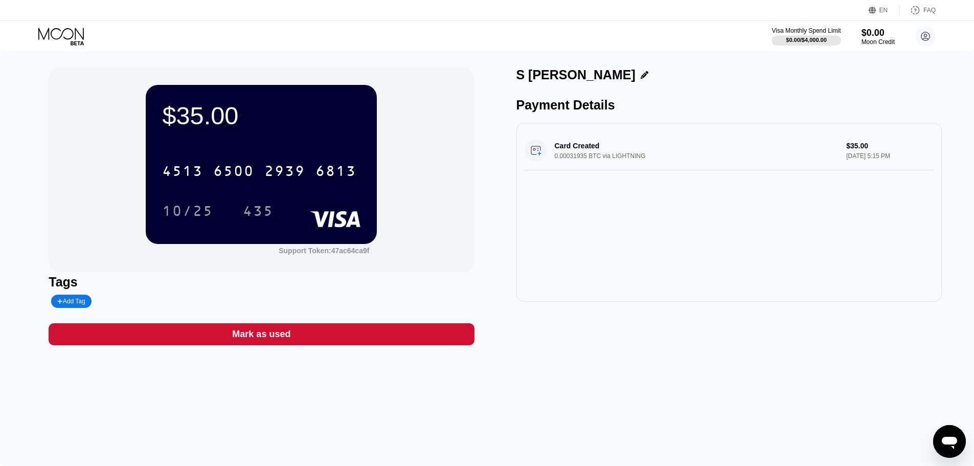
click at [624, 193] on div "Card Created 0.00031935 BTC via LIGHTNING $35.00 [DATE] 5:15 PM" at bounding box center [728, 212] width 425 height 179
click at [928, 36] on circle at bounding box center [925, 36] width 20 height 20
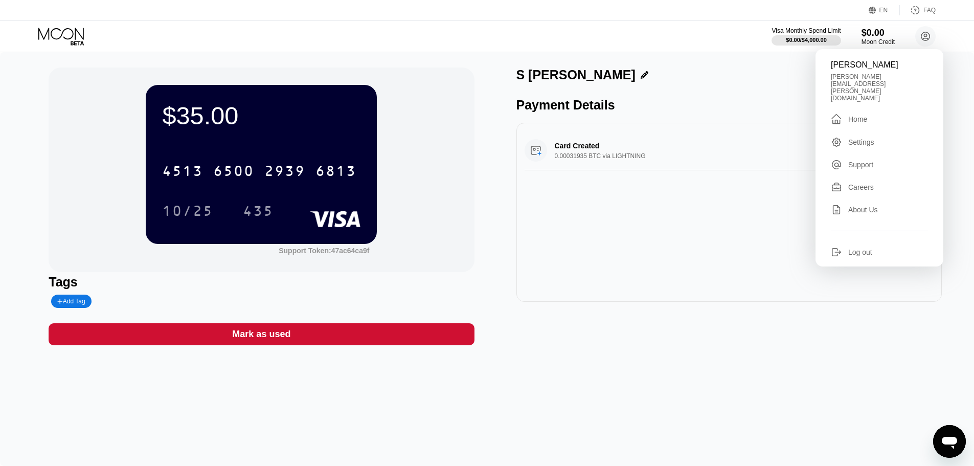
click at [859, 115] on div "Home" at bounding box center [857, 119] width 19 height 8
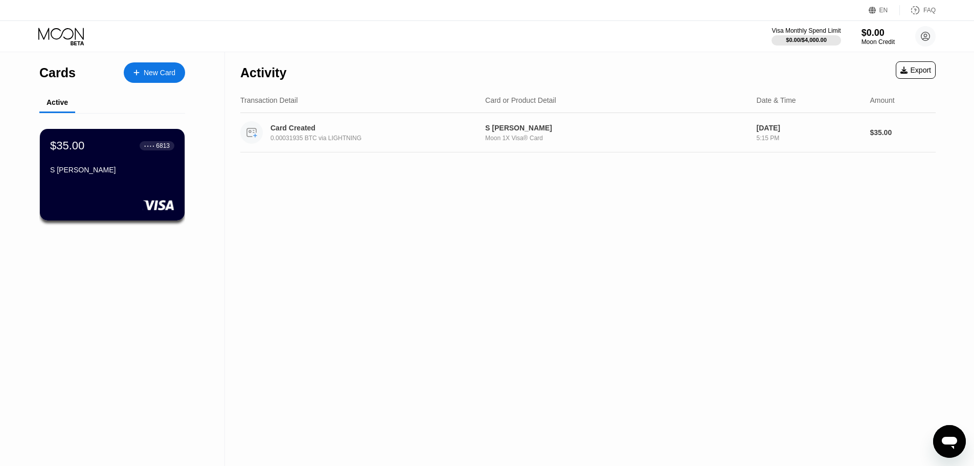
click at [369, 134] on div "Card Created 0.00031935 BTC via LIGHTNING" at bounding box center [376, 133] width 213 height 18
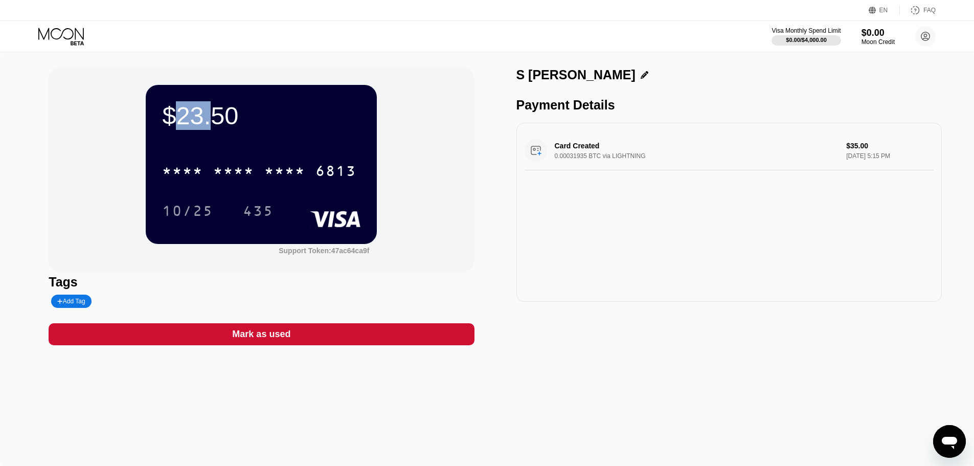
drag, startPoint x: 180, startPoint y: 112, endPoint x: 209, endPoint y: 113, distance: 28.6
click at [209, 113] on div "$23.50" at bounding box center [261, 115] width 198 height 29
click at [213, 113] on div "$23.50" at bounding box center [261, 115] width 198 height 29
